Goal: Transaction & Acquisition: Download file/media

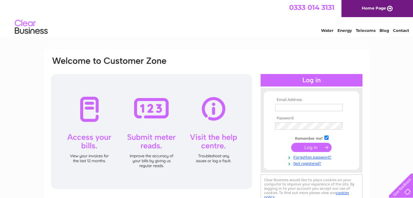
type input "zaysha.hope@scarf.org.uk"
click at [307, 148] on input "submit" at bounding box center [311, 147] width 40 height 9
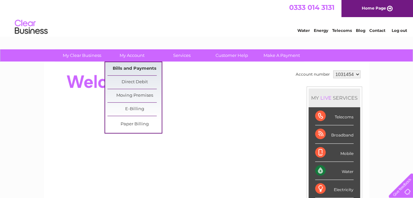
click at [142, 66] on link "Bills and Payments" at bounding box center [134, 68] width 54 height 13
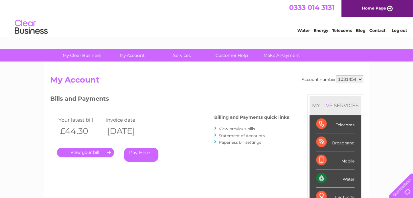
drag, startPoint x: 414, startPoint y: 35, endPoint x: 411, endPoint y: 27, distance: 8.6
click at [75, 153] on link "." at bounding box center [85, 153] width 57 height 10
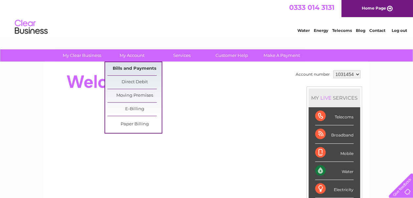
click at [137, 67] on link "Bills and Payments" at bounding box center [134, 68] width 54 height 13
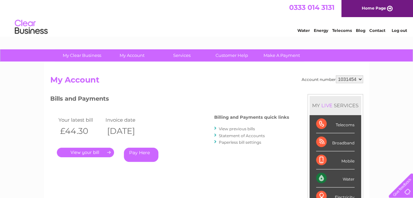
click at [98, 155] on link "." at bounding box center [85, 153] width 57 height 10
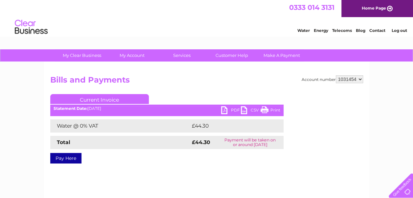
click at [234, 110] on link "PDF" at bounding box center [231, 111] width 20 height 10
